Goal: Check status: Check status

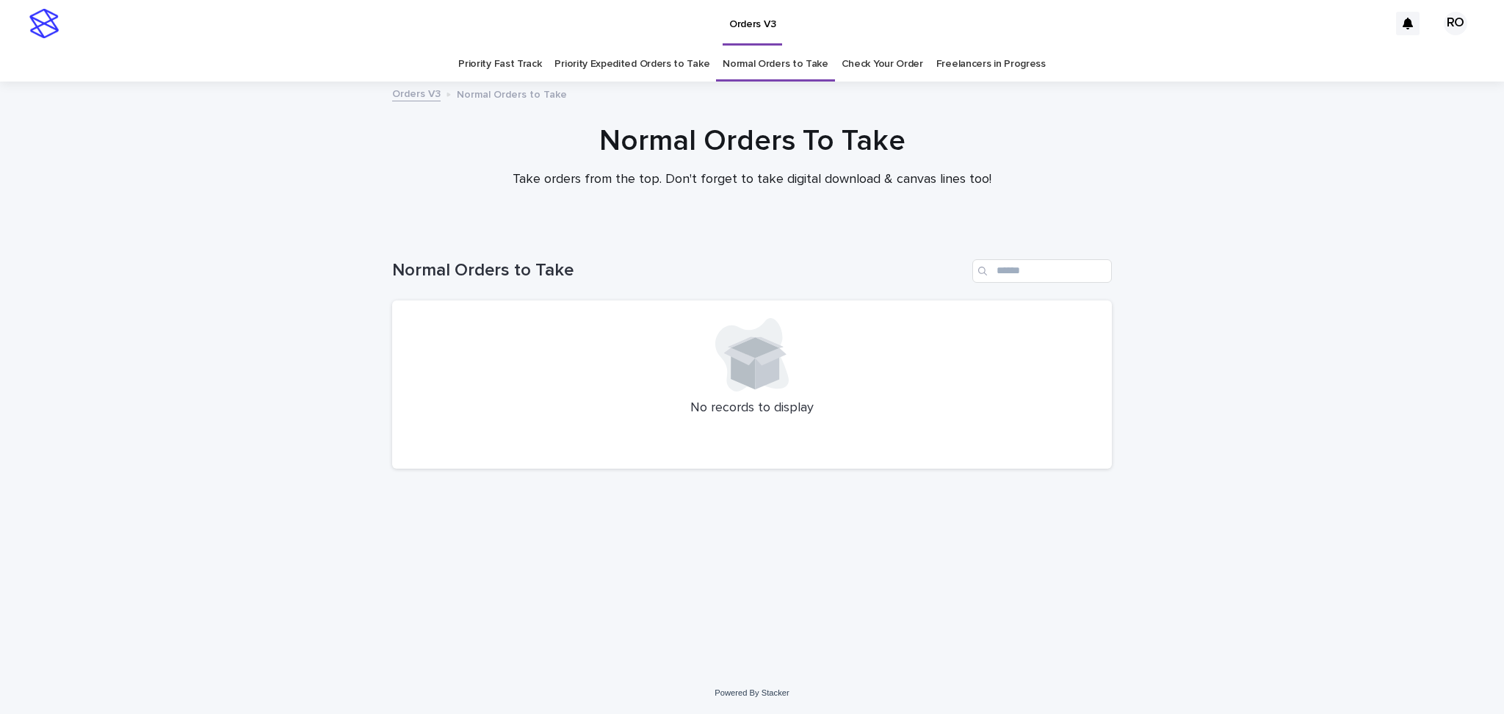
click at [763, 66] on link "Check Your Order" at bounding box center [881, 64] width 81 height 35
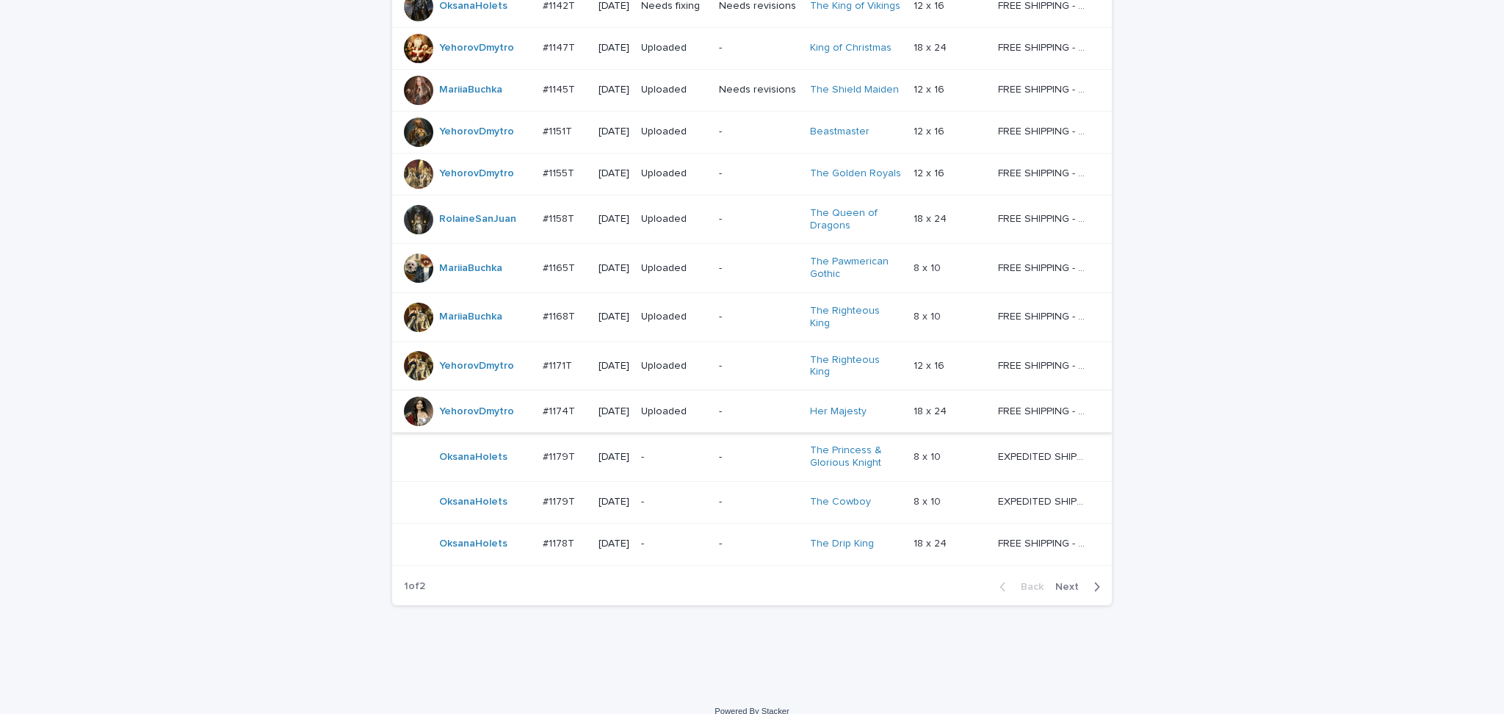
scroll to position [1098, 0]
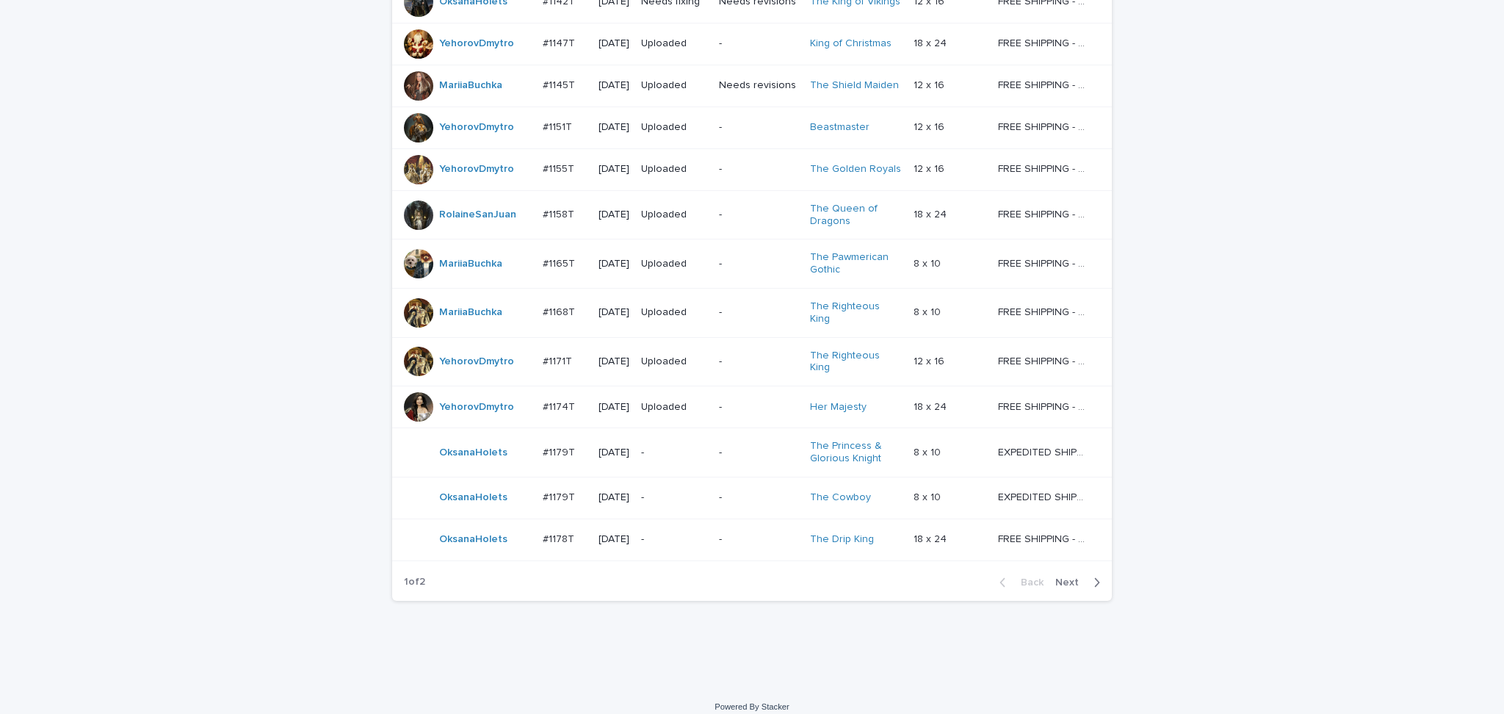
click at [763, 577] on span "Next" at bounding box center [1071, 582] width 32 height 10
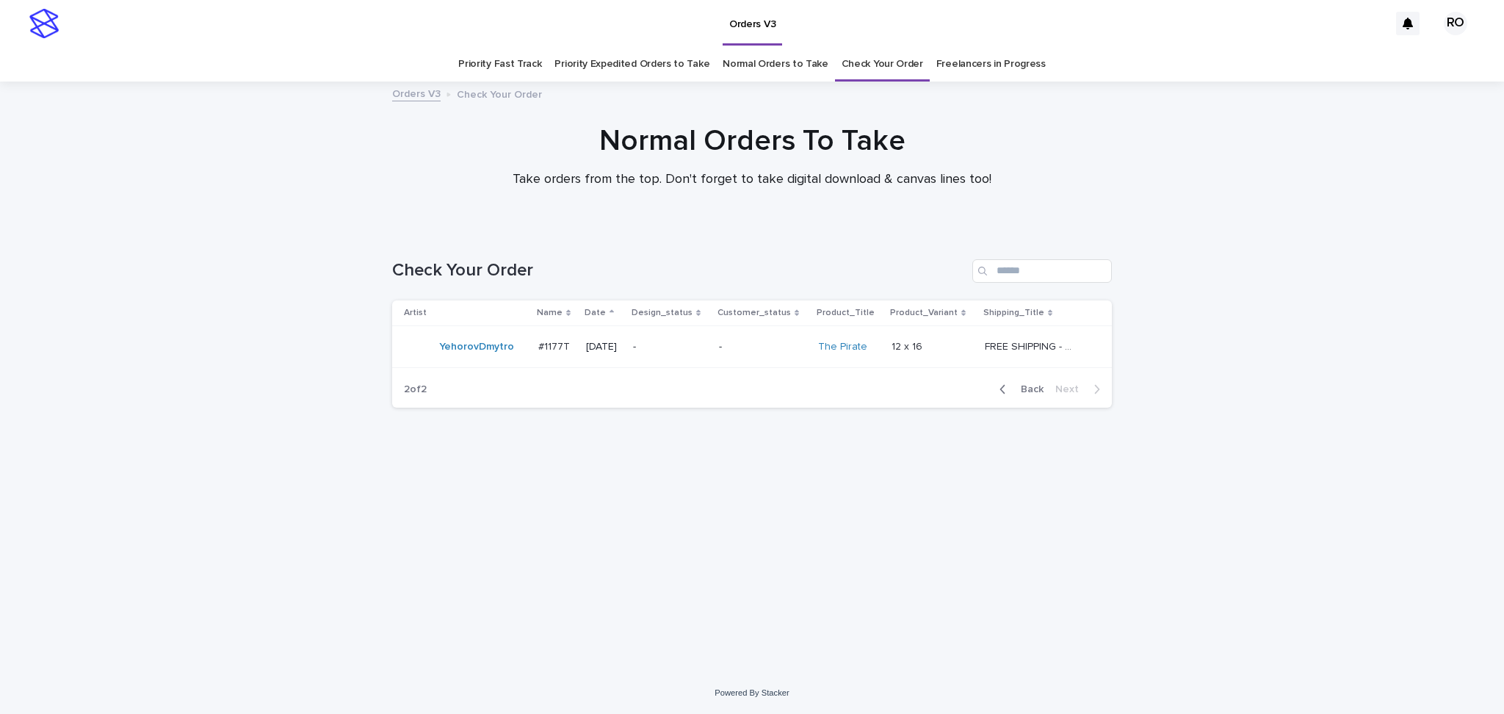
click at [676, 359] on td "-" at bounding box center [670, 347] width 86 height 42
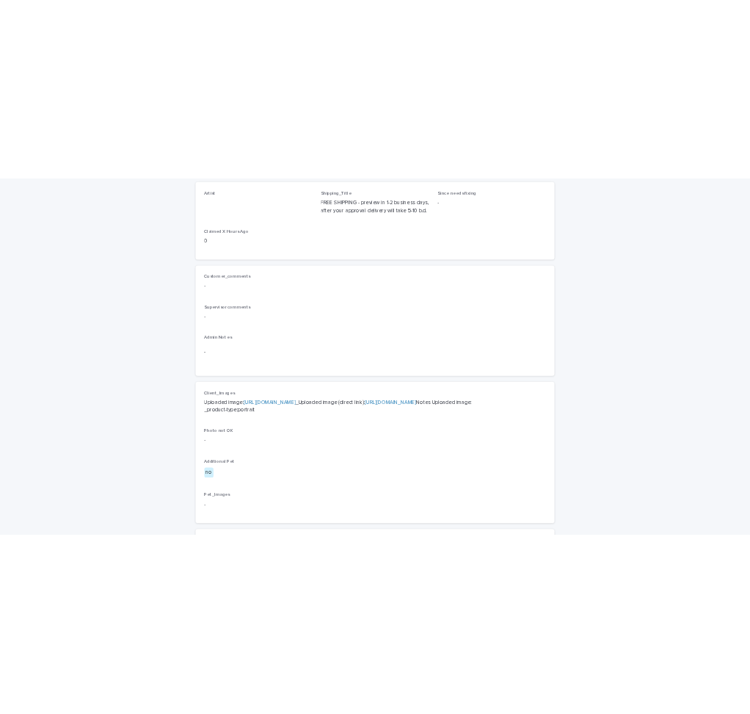
scroll to position [391, 0]
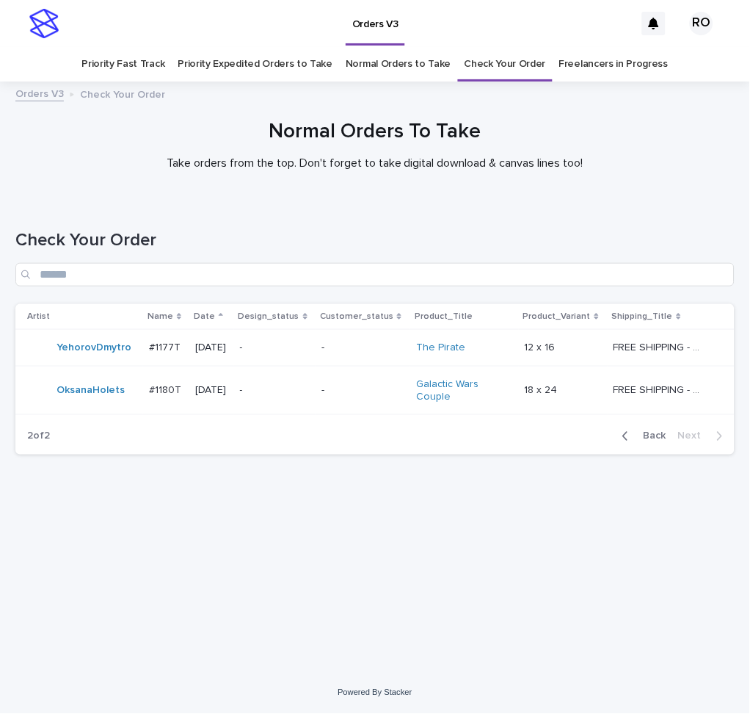
click at [662, 435] on span "Back" at bounding box center [651, 436] width 32 height 10
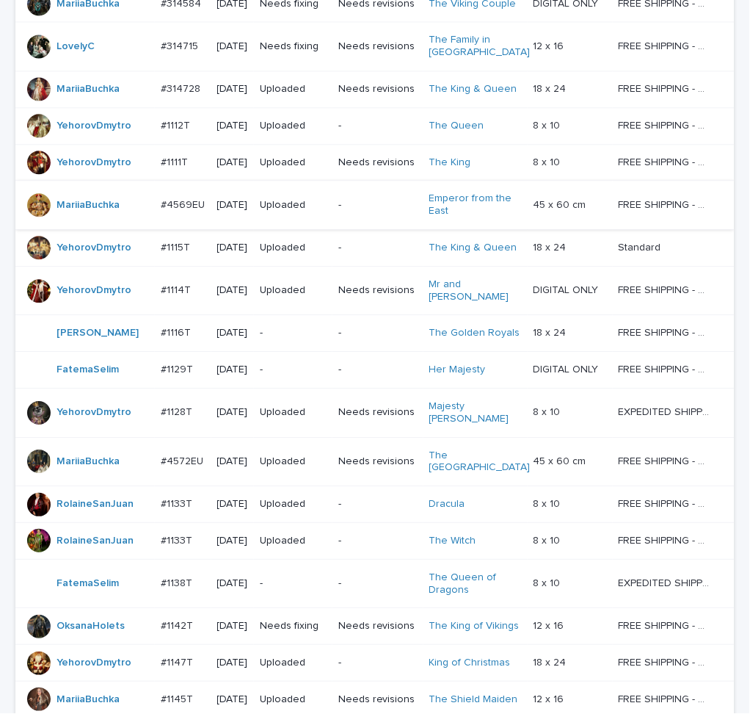
scroll to position [391, 0]
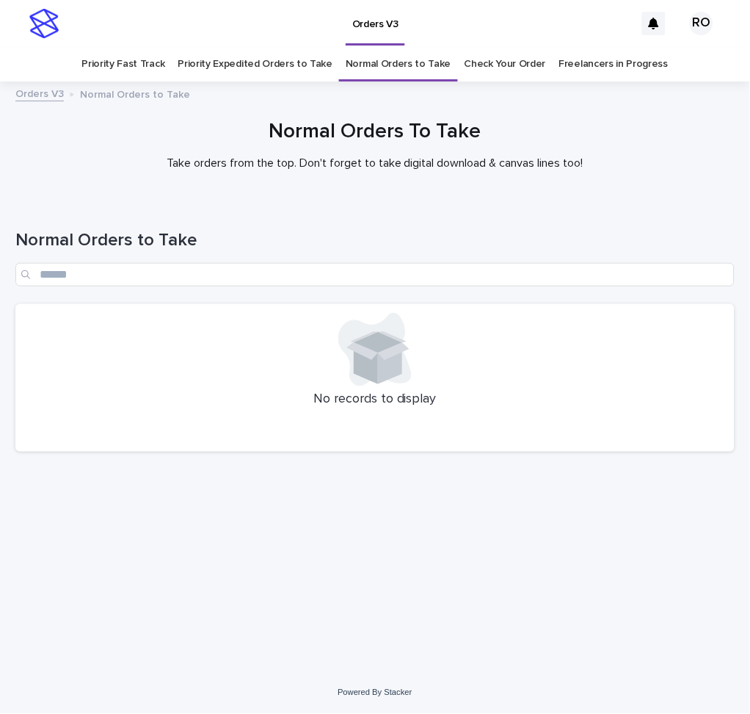
click at [253, 62] on link "Priority Expedited Orders to Take" at bounding box center [255, 64] width 155 height 35
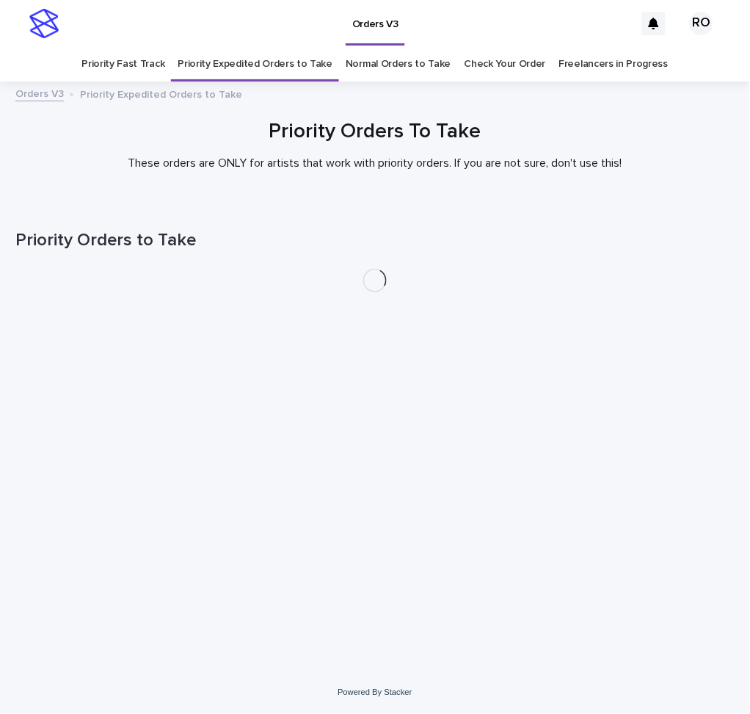
click at [143, 51] on link "Priority Fast Track" at bounding box center [122, 64] width 83 height 35
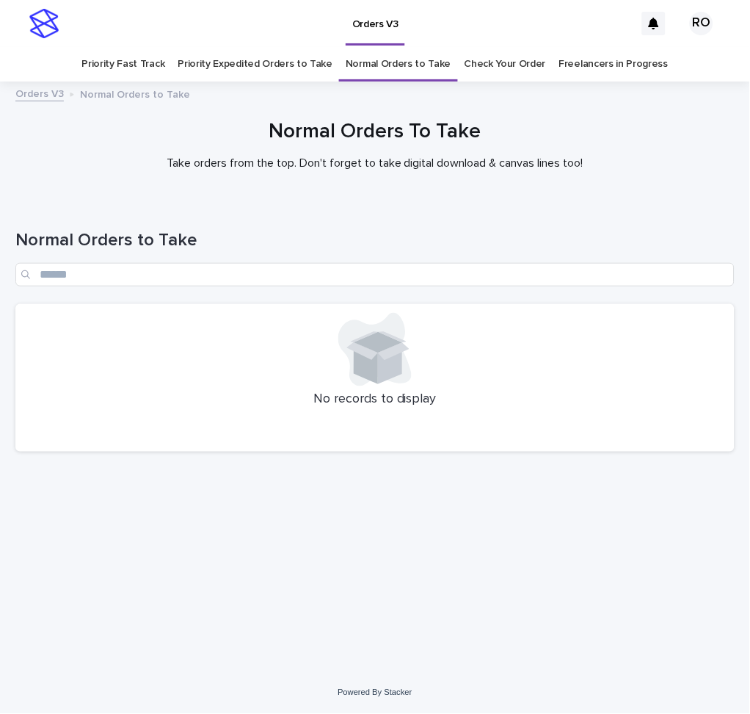
click at [230, 54] on link "Priority Expedited Orders to Take" at bounding box center [255, 64] width 155 height 35
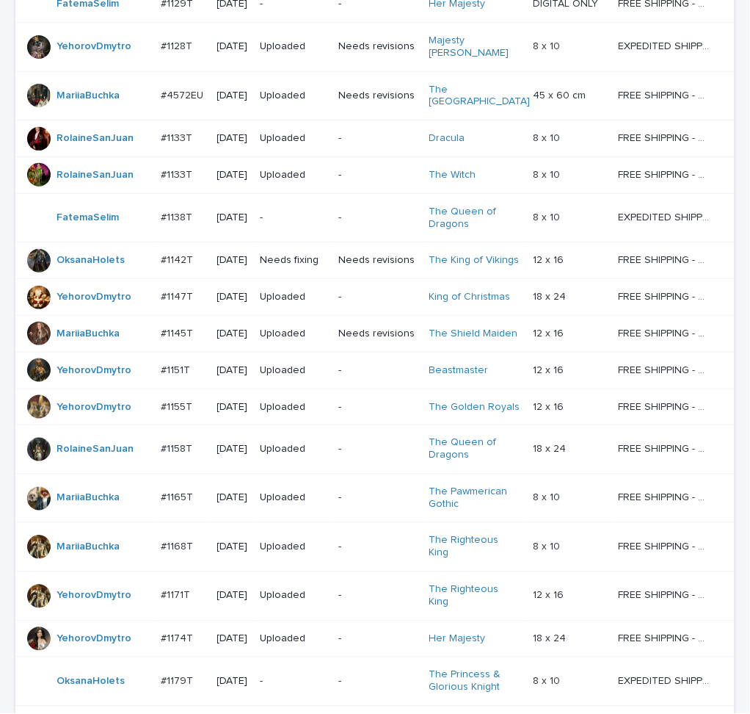
scroll to position [1114, 0]
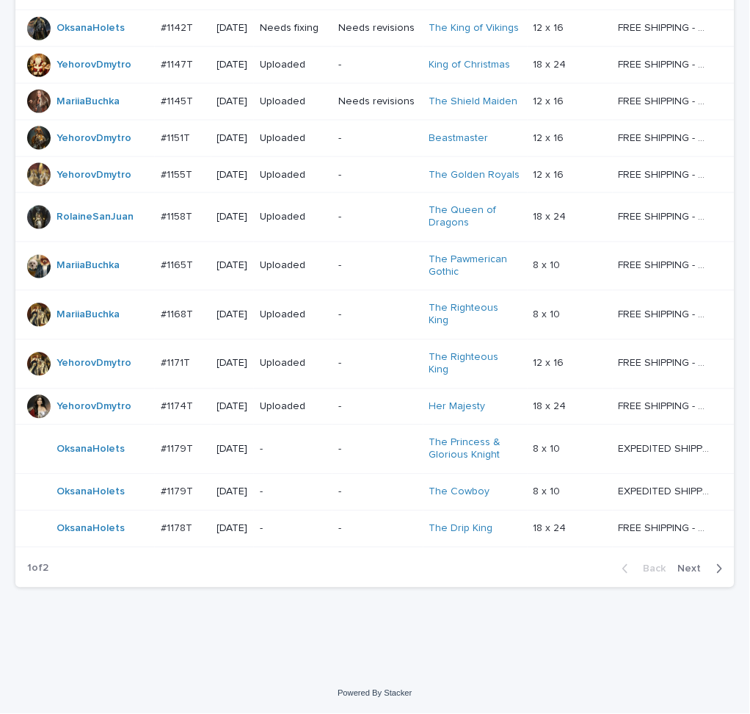
click at [684, 566] on span "Next" at bounding box center [694, 569] width 32 height 10
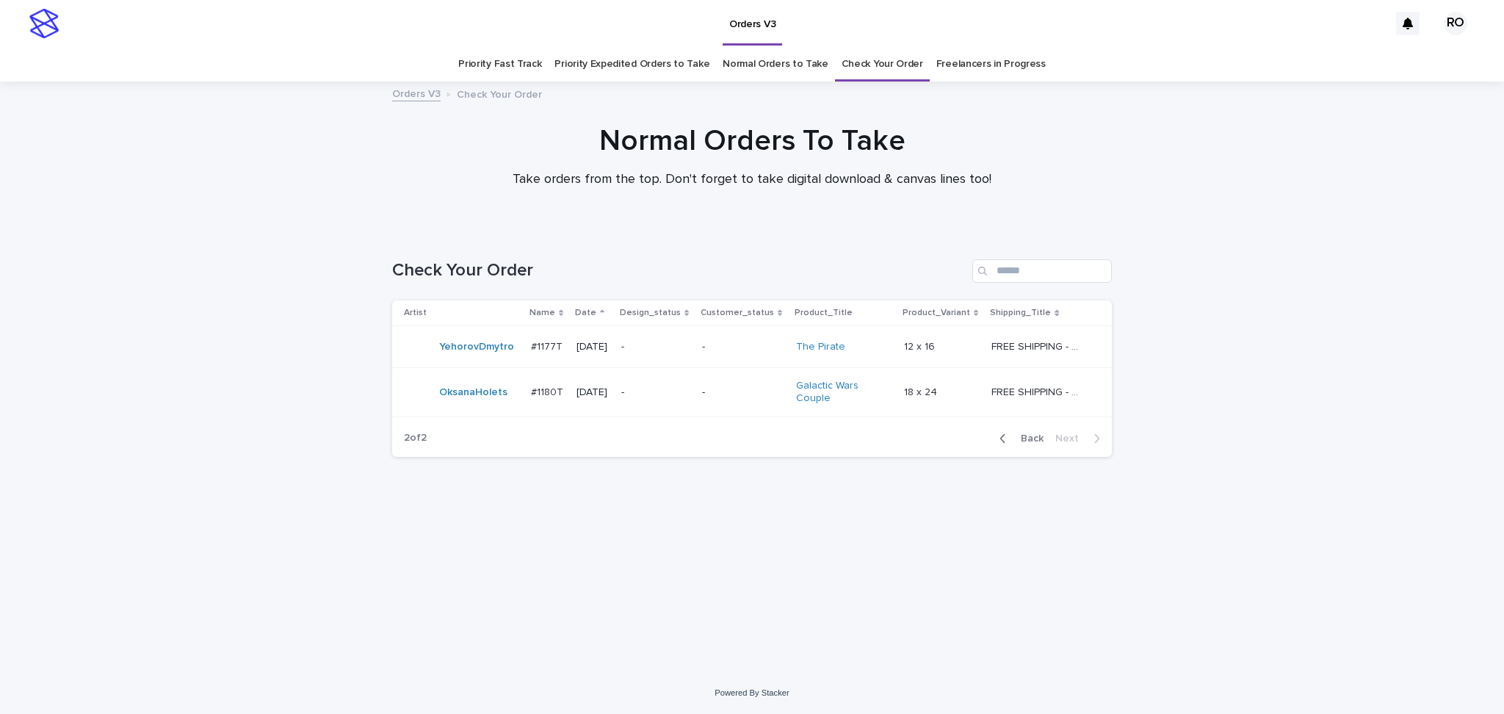
click at [750, 435] on span "Back" at bounding box center [1028, 438] width 32 height 10
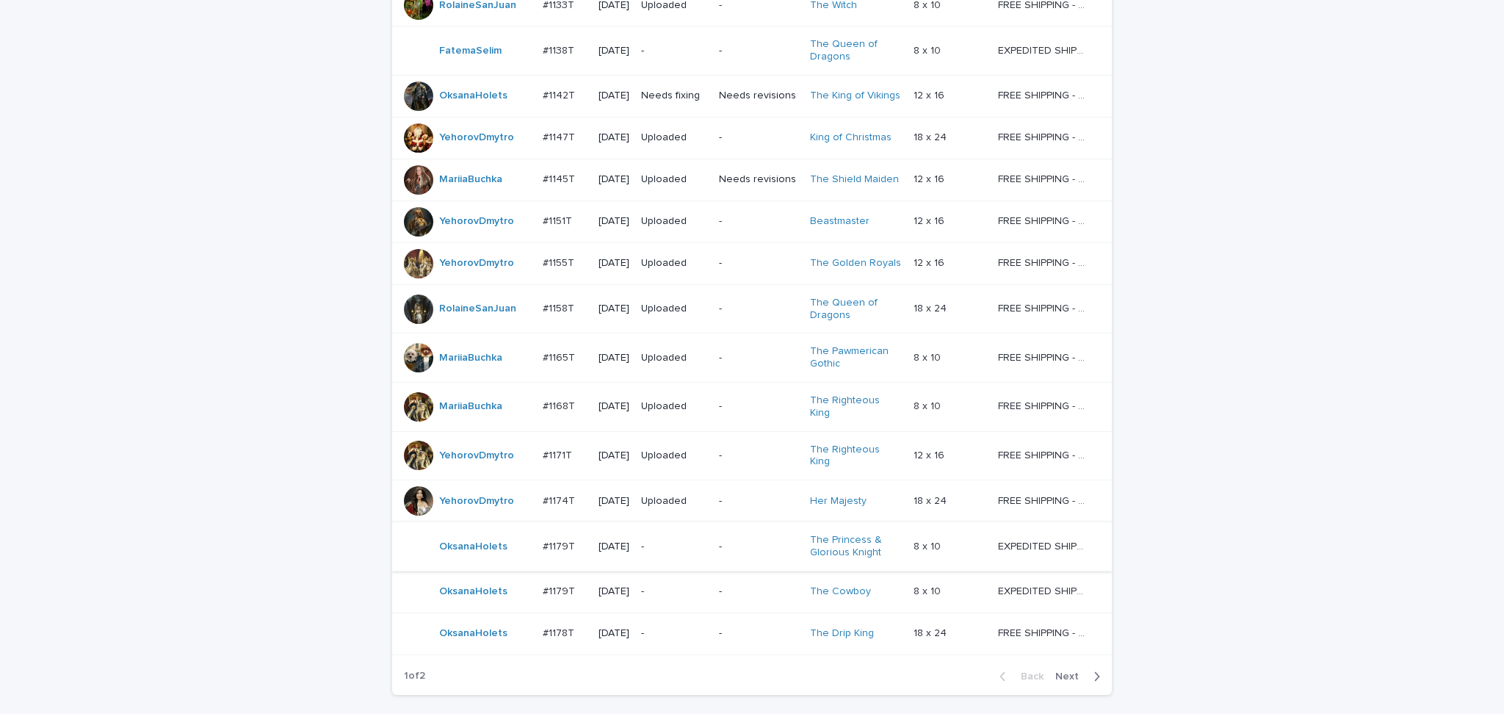
scroll to position [1098, 0]
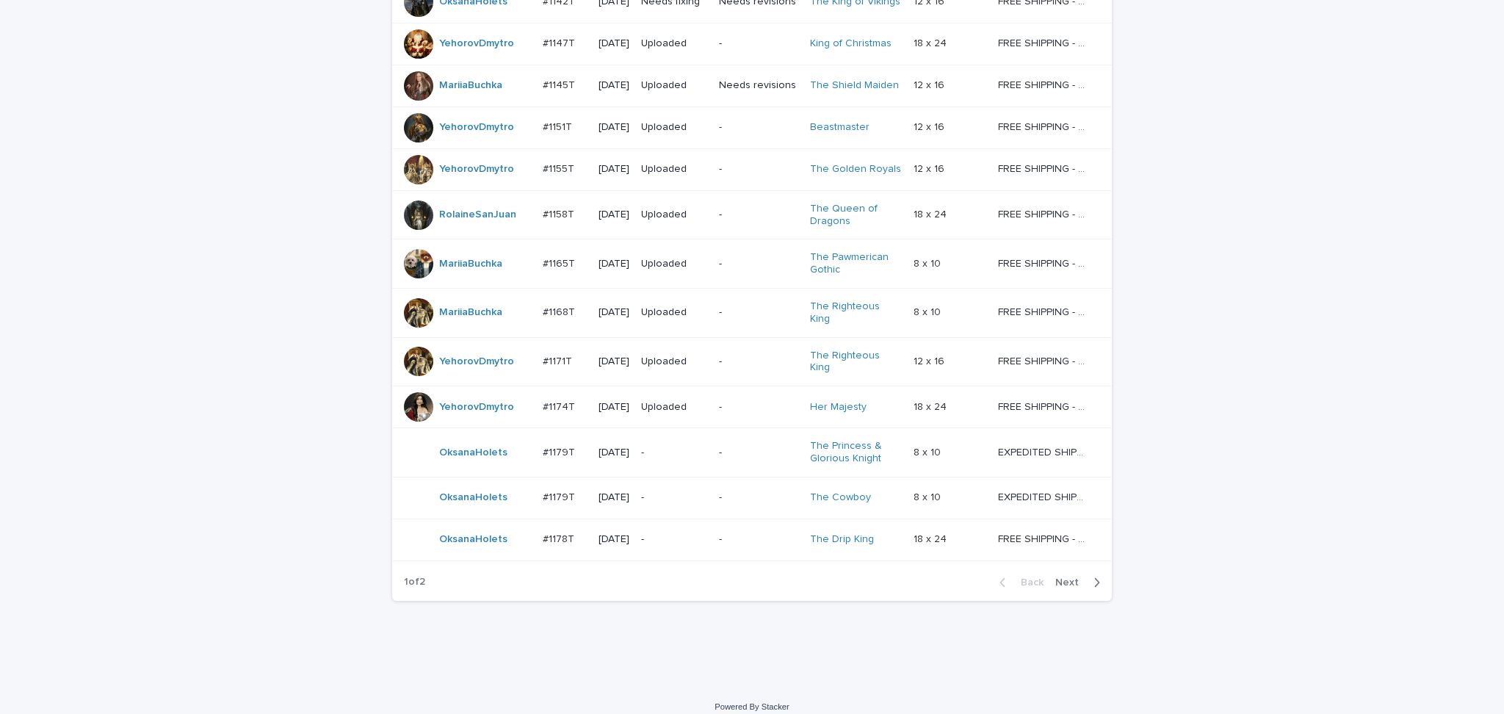
click at [750, 447] on div "-" at bounding box center [758, 453] width 79 height 24
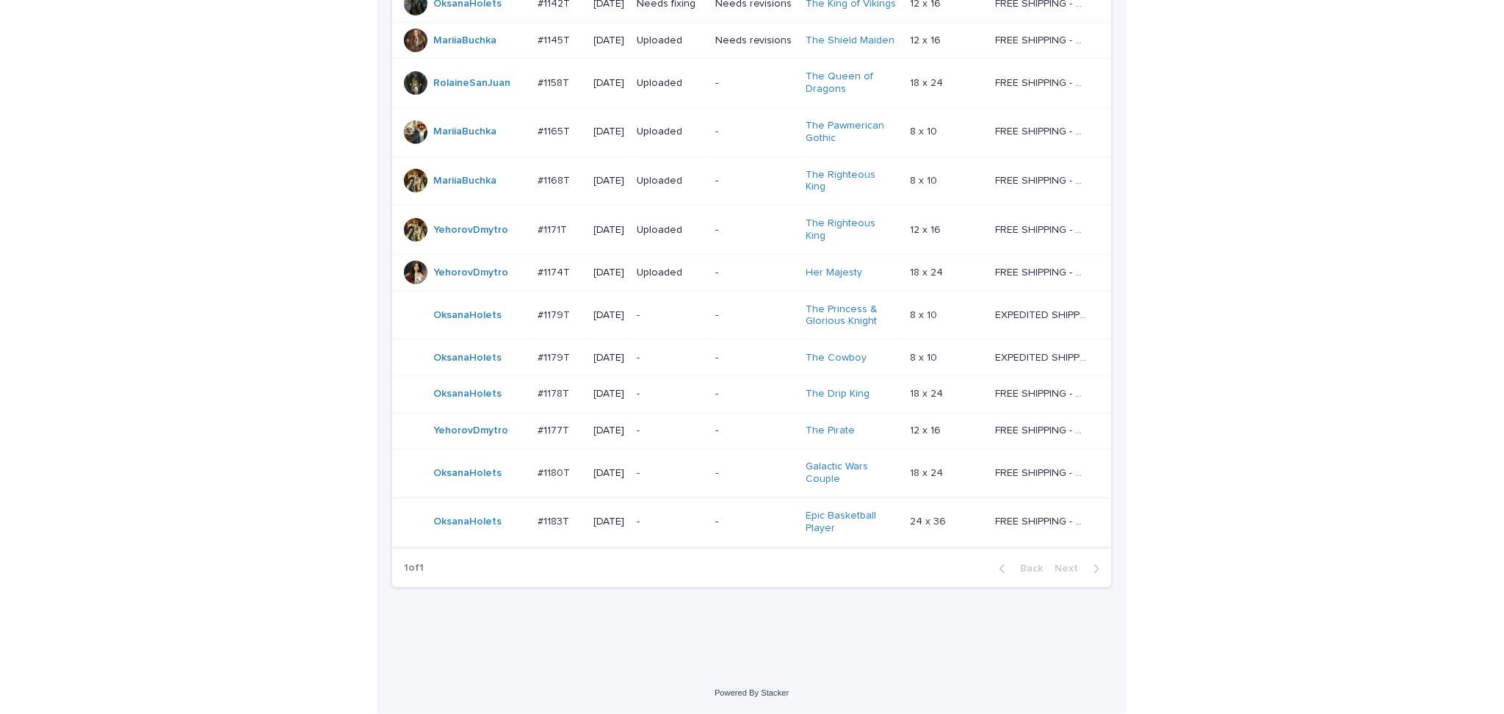
scroll to position [894, 0]
